Goal: Information Seeking & Learning: Learn about a topic

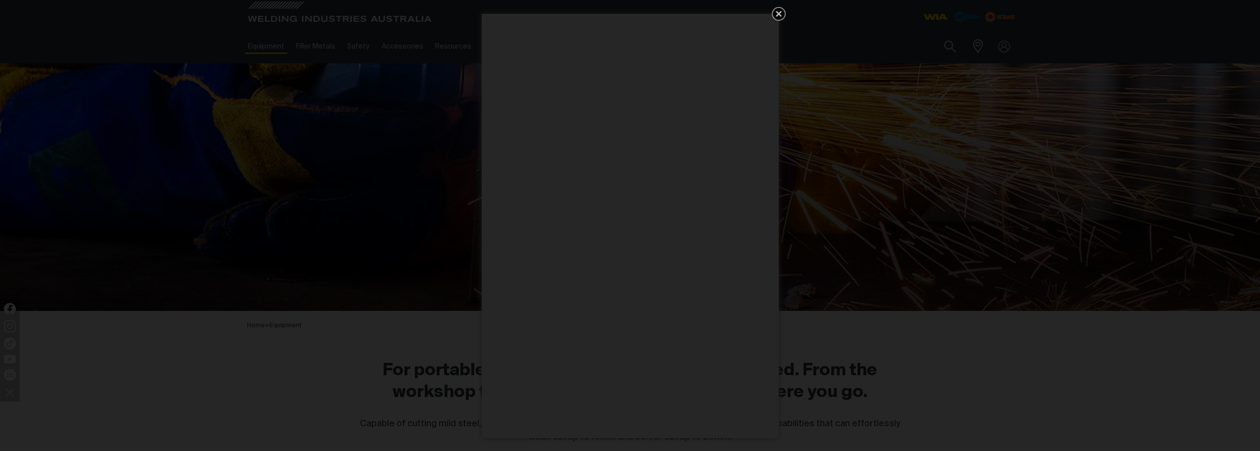
click at [778, 16] on icon "Get 5 WIA Welding Guides Free!" at bounding box center [779, 14] width 12 height 12
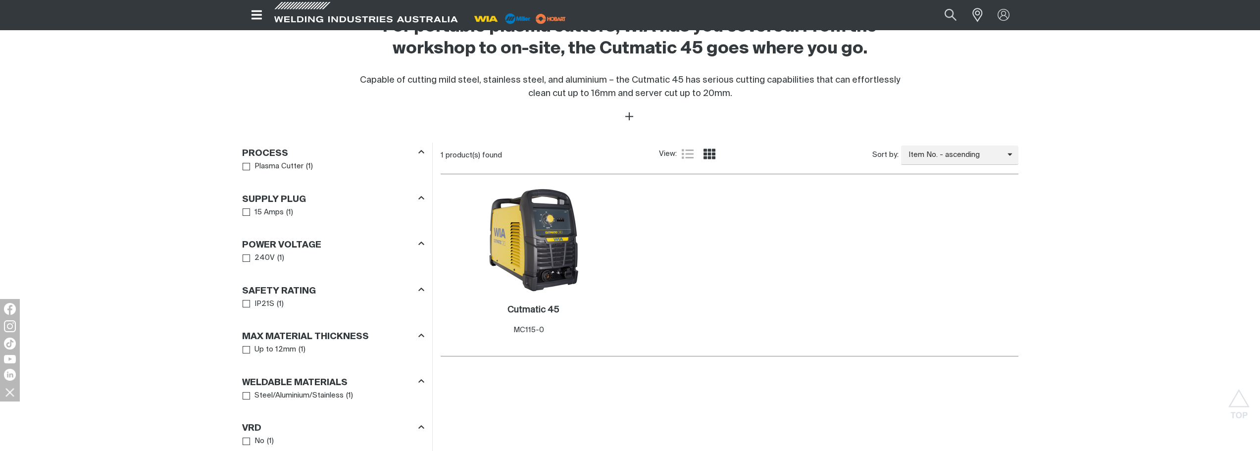
scroll to position [346, 0]
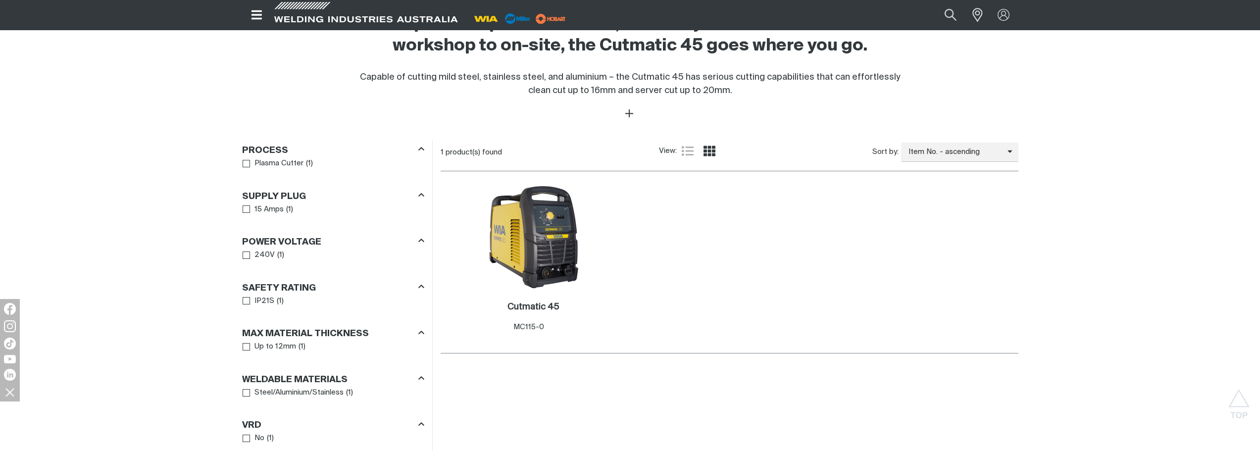
click at [525, 304] on h2 "Cutmatic 45 ." at bounding box center [533, 306] width 52 height 9
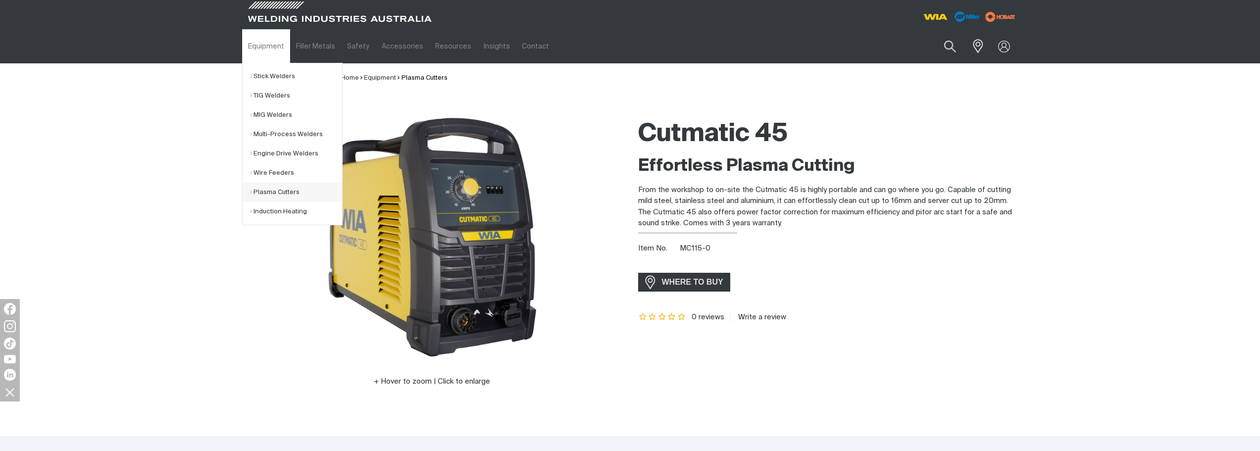
click at [268, 192] on link "Plasma Cutters" at bounding box center [296, 192] width 92 height 19
